Goal: Information Seeking & Learning: Check status

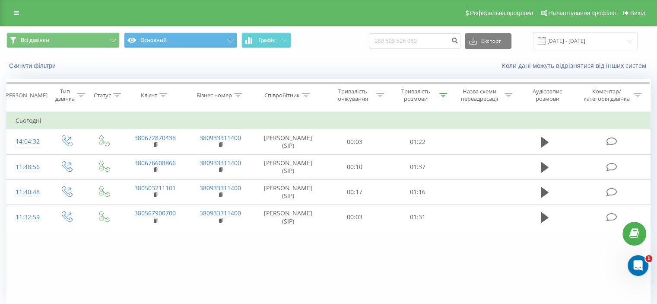
click at [400, 39] on input "380 509 526 063" at bounding box center [415, 41] width 92 height 16
click at [409, 40] on input "380 509 526 063" at bounding box center [415, 41] width 92 height 16
click at [419, 41] on input "380 509526 063" at bounding box center [415, 41] width 92 height 16
click at [399, 41] on input "380 509526063" at bounding box center [415, 41] width 92 height 16
type input "380509526063"
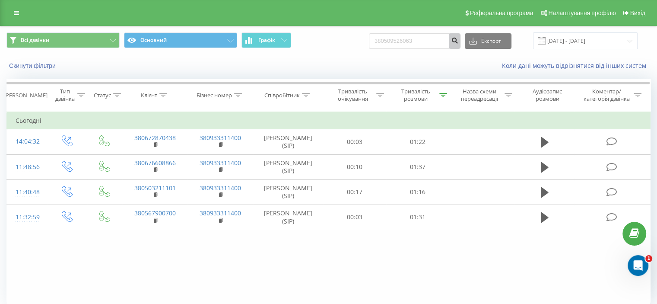
click at [461, 42] on button "submit" at bounding box center [455, 41] width 12 height 16
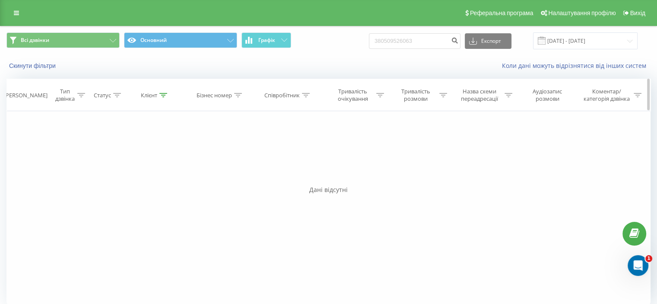
click at [146, 98] on div "Клієнт" at bounding box center [149, 95] width 16 height 7
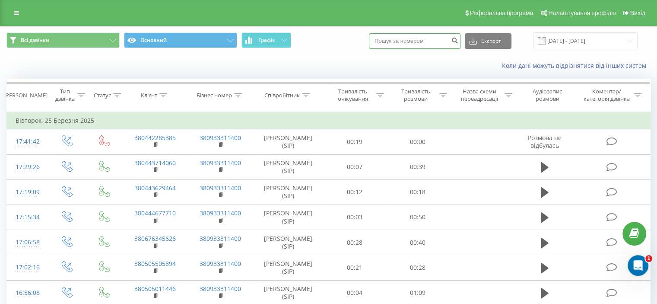
click at [438, 39] on input at bounding box center [415, 41] width 92 height 16
paste input "380 509 526 063"
click at [399, 38] on input "380 509 526 063" at bounding box center [415, 41] width 92 height 16
type input "380509526063"
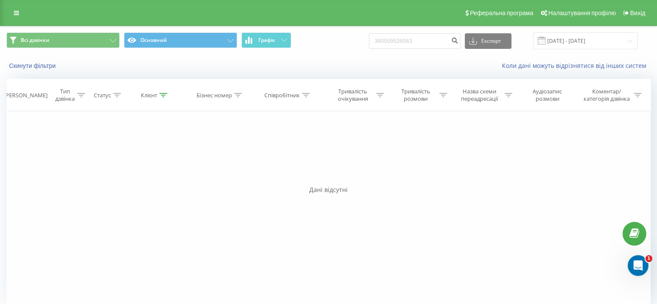
click at [305, 154] on div "Фільтрувати за умовою Дорівнює Введіть значення Скасувати OK Фільтрувати за умо…" at bounding box center [328, 208] width 644 height 195
drag, startPoint x: 410, startPoint y: 43, endPoint x: 359, endPoint y: 39, distance: 50.8
click at [364, 37] on div "Всі дзвінки Основний Графік 380509526063 Експорт .csv .xls .xlsx 22.05.2025 - 2…" at bounding box center [328, 40] width 644 height 17
paste input "380 503 388 202"
type input "380 503 388 202"
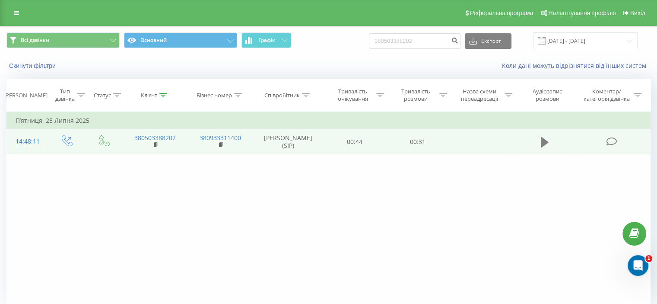
click at [545, 145] on icon at bounding box center [545, 142] width 8 height 12
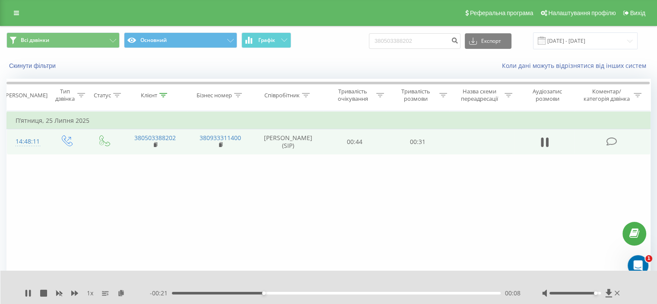
click at [595, 292] on div at bounding box center [575, 293] width 51 height 3
click at [597, 291] on div at bounding box center [582, 293] width 80 height 9
click at [156, 145] on rect at bounding box center [155, 145] width 3 height 4
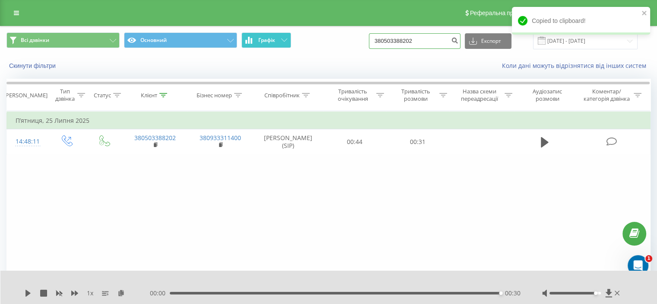
drag, startPoint x: 404, startPoint y: 41, endPoint x: 278, endPoint y: 41, distance: 125.8
click at [279, 41] on div "Всі дзвінки Основний Графік 380503388202 Експорт .csv .xls .xlsx 22.05.2025 - 2…" at bounding box center [328, 40] width 644 height 17
paste input "380 670 002 418"
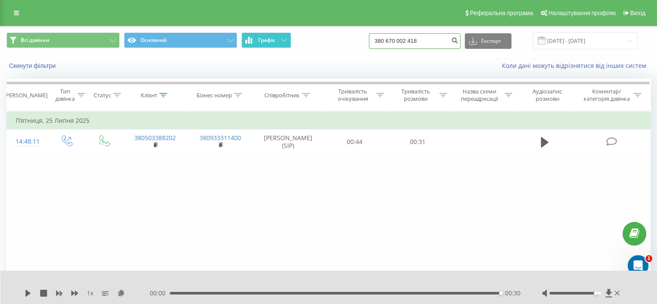
type input "380 670 002 418"
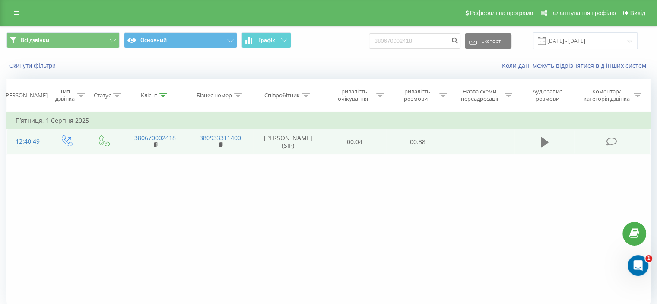
click at [550, 143] on button at bounding box center [545, 142] width 13 height 13
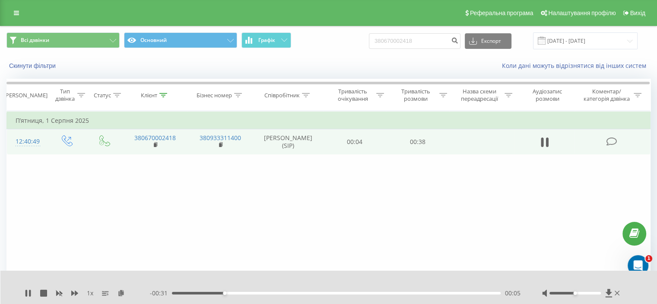
click at [384, 293] on div "00:05" at bounding box center [336, 293] width 329 height 3
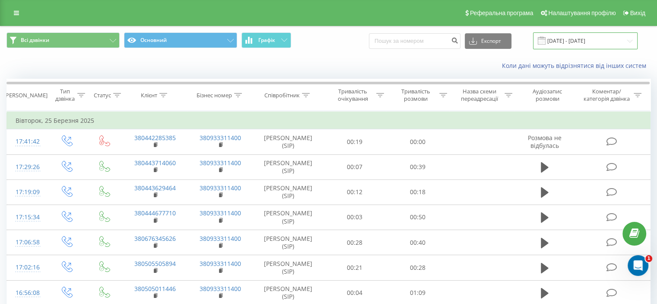
click at [564, 38] on input "25.02.2025 - 25.03.2025" at bounding box center [585, 40] width 105 height 17
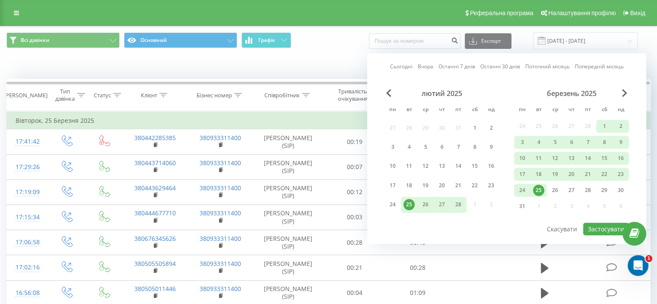
drag, startPoint x: 408, startPoint y: 67, endPoint x: 406, endPoint y: 73, distance: 6.7
click at [408, 67] on link "Сьогодні" at bounding box center [401, 67] width 22 height 8
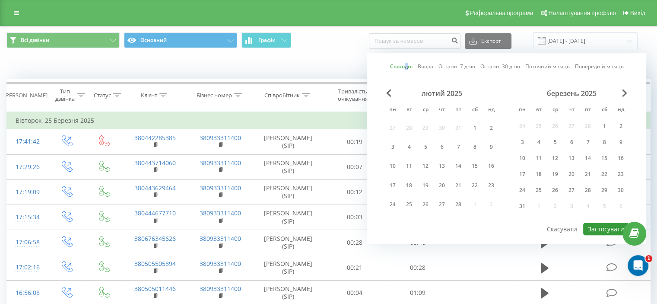
click at [596, 232] on button "Застосувати" at bounding box center [607, 229] width 46 height 13
type input "22.08.2025 - 22.08.2025"
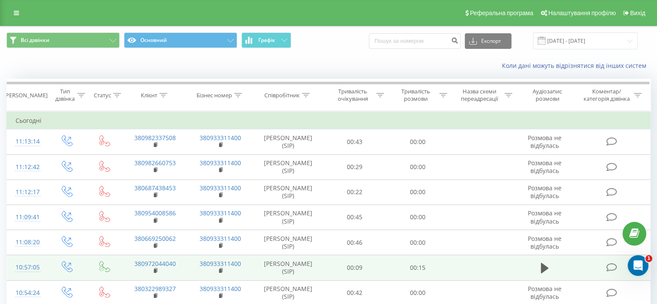
click at [587, 265] on td at bounding box center [613, 267] width 76 height 25
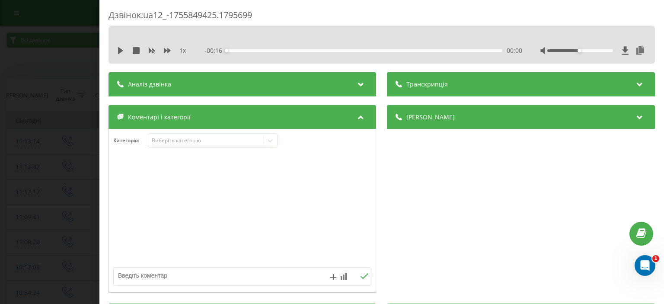
click at [638, 80] on div at bounding box center [641, 84] width 12 height 11
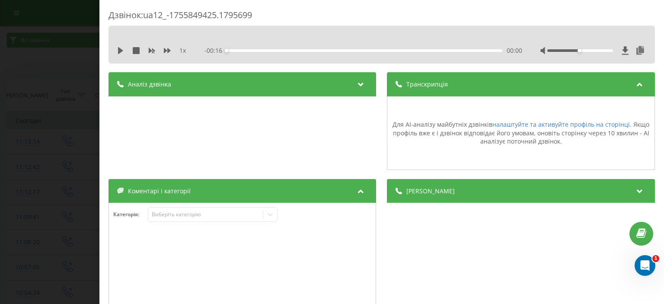
click at [80, 64] on div "Дзвінок : ua12_-1755849425.1795699 1 x - 00:16 00:00 00:00 Транскрипція Для AI-…" at bounding box center [332, 152] width 664 height 304
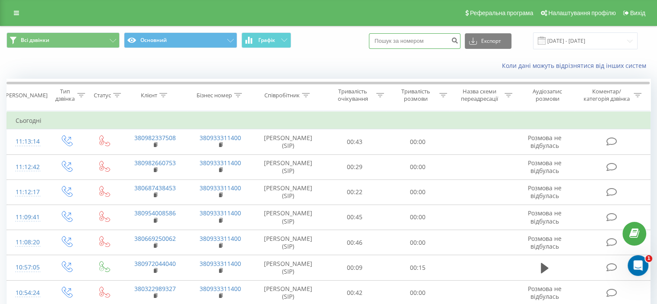
click at [442, 41] on input at bounding box center [415, 41] width 92 height 16
paste input "380 970 106 638"
type input "380 970 106 638"
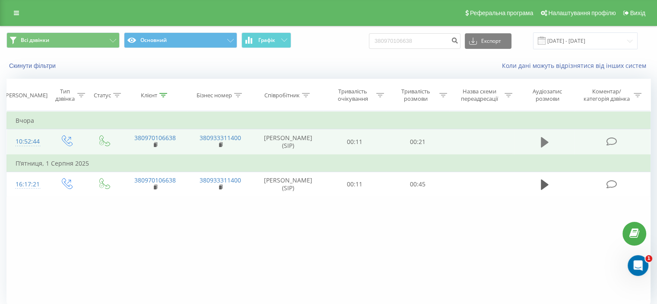
click at [543, 147] on icon at bounding box center [545, 142] width 8 height 12
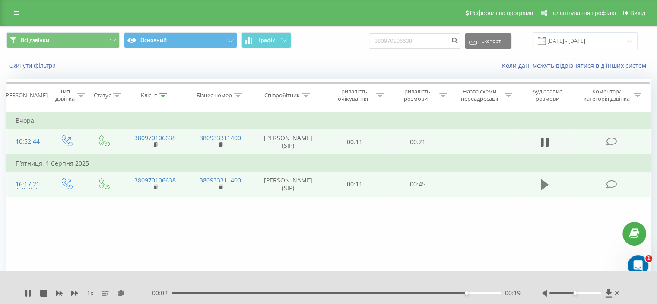
click at [547, 183] on icon at bounding box center [545, 184] width 8 height 10
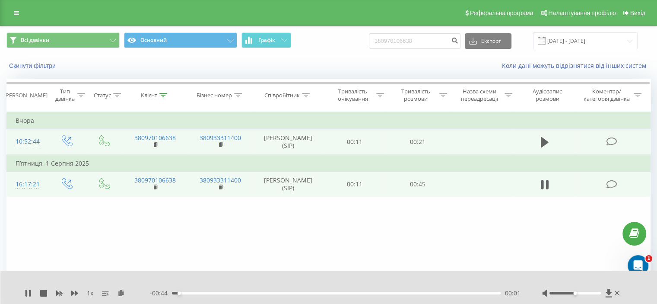
click at [284, 292] on div "00:01" at bounding box center [336, 293] width 329 height 3
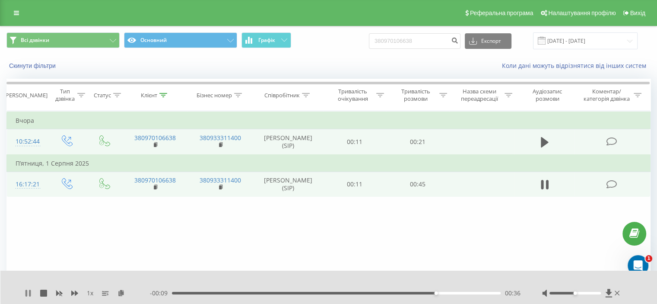
click at [30, 291] on icon at bounding box center [30, 293] width 2 height 7
click at [446, 41] on input "380970106638" at bounding box center [415, 41] width 92 height 16
click at [447, 41] on input "380970106638" at bounding box center [415, 41] width 92 height 16
click at [438, 41] on input "380970106638" at bounding box center [415, 41] width 92 height 16
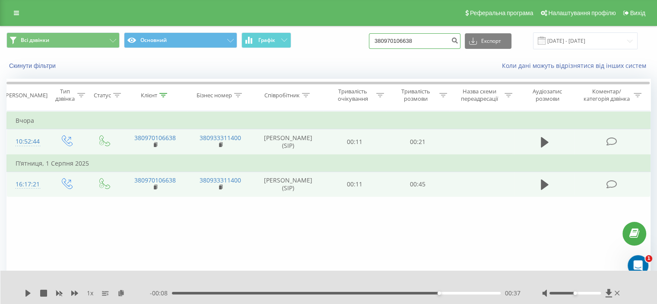
paste input "445831500"
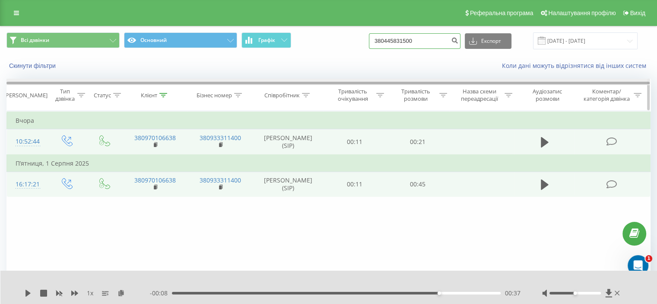
type input "380445831500"
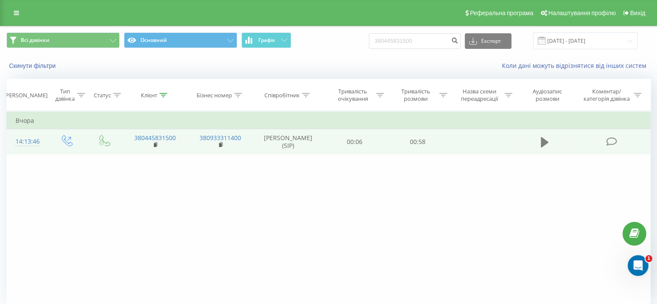
click at [546, 143] on icon at bounding box center [545, 142] width 8 height 12
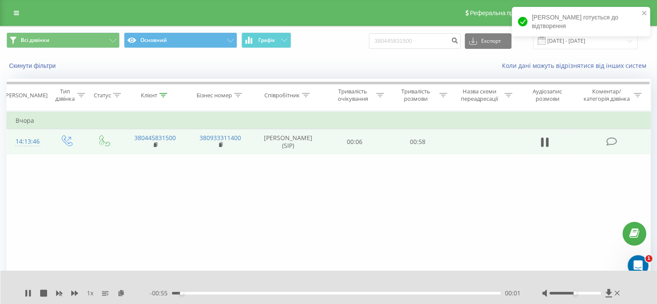
click at [327, 290] on div "- 00:55 00:01 00:01" at bounding box center [335, 293] width 371 height 9
click at [326, 294] on div "- 00:55 00:01 00:01" at bounding box center [335, 293] width 371 height 9
click at [327, 292] on div "00:02" at bounding box center [336, 293] width 329 height 3
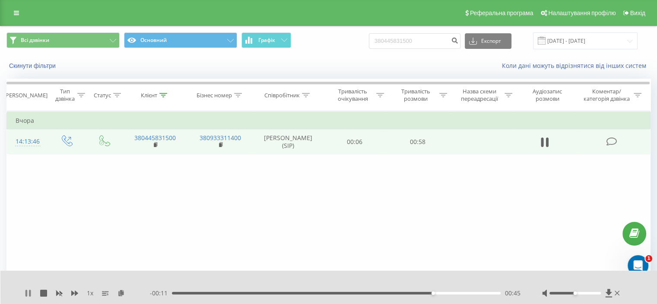
click at [25, 293] on icon at bounding box center [28, 293] width 7 height 7
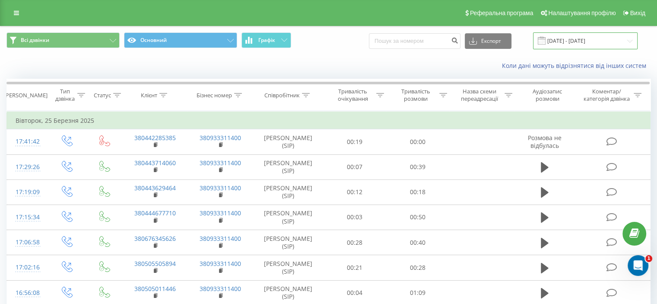
click at [613, 41] on input "[DATE] - [DATE]" at bounding box center [585, 40] width 105 height 17
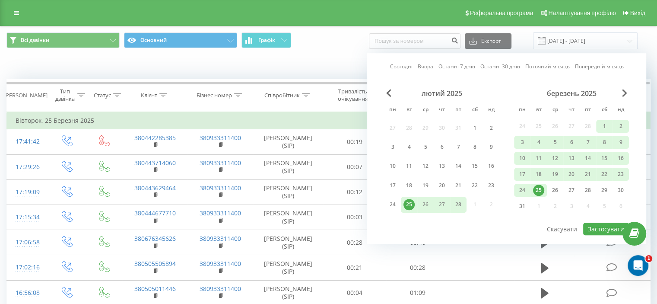
click at [413, 64] on link "Сьогодні" at bounding box center [401, 67] width 22 height 8
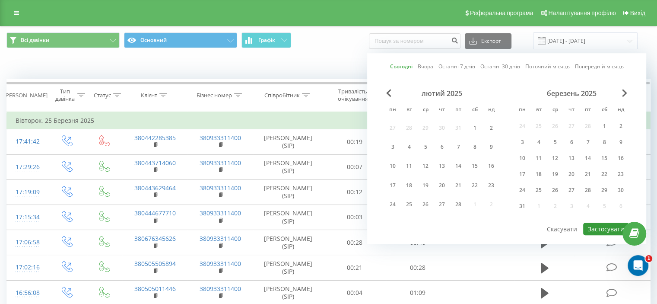
click at [592, 226] on button "Застосувати" at bounding box center [607, 229] width 46 height 13
type input "[DATE] - [DATE]"
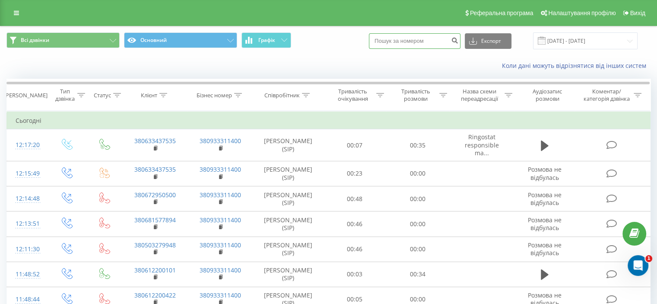
click at [403, 37] on input at bounding box center [415, 41] width 92 height 16
paste input "380 672 003 871"
type input "380 672 003 871"
click at [458, 42] on button "submit" at bounding box center [455, 41] width 12 height 16
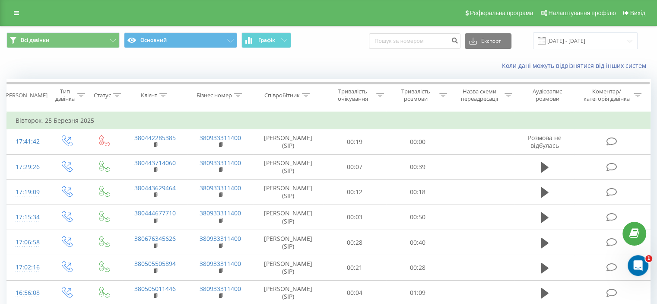
click at [586, 31] on div "Всі дзвінки Основний Графік Експорт .csv .xls .xlsx [DATE] - [DATE]" at bounding box center [328, 40] width 657 height 29
click at [586, 35] on input "[DATE] - [DATE]" at bounding box center [585, 40] width 105 height 17
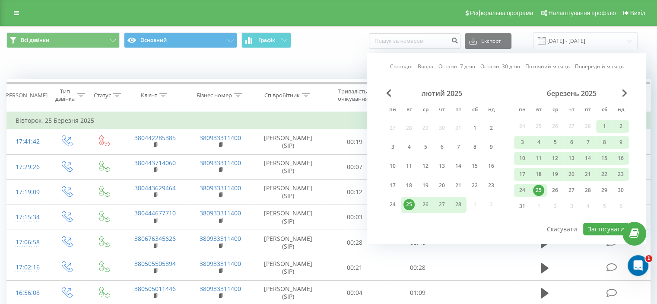
click at [408, 66] on link "Сьогодні" at bounding box center [401, 67] width 22 height 8
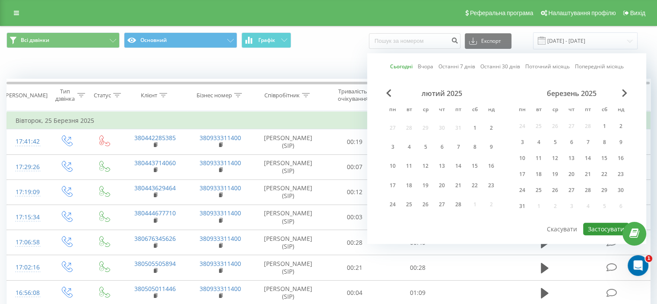
click at [595, 223] on button "Застосувати" at bounding box center [607, 229] width 46 height 13
type input "[DATE] - [DATE]"
